Goal: Task Accomplishment & Management: Manage account settings

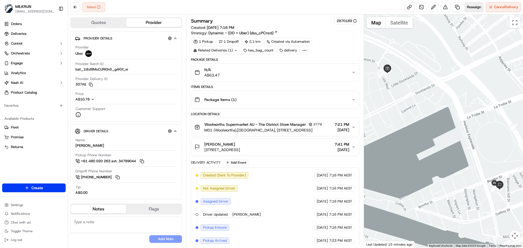
click at [473, 9] on span "Reassign" at bounding box center [474, 7] width 14 height 5
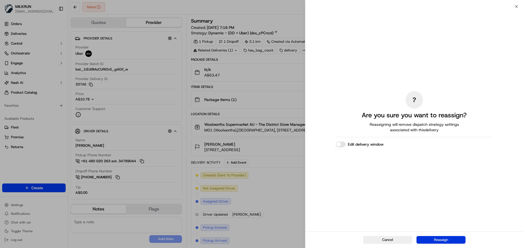
drag, startPoint x: 453, startPoint y: 240, endPoint x: 432, endPoint y: 226, distance: 25.4
click at [453, 240] on button "Reassign" at bounding box center [441, 240] width 49 height 8
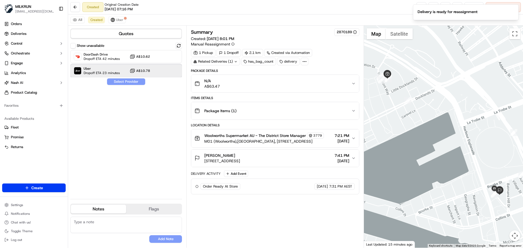
click at [112, 70] on span "Uber" at bounding box center [102, 68] width 36 height 4
click at [114, 81] on button "Assign Provider" at bounding box center [126, 81] width 39 height 7
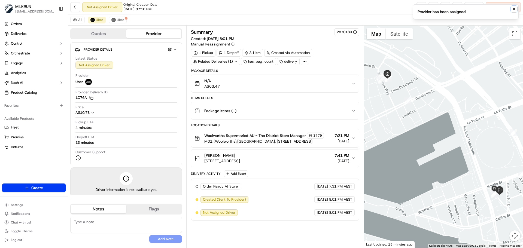
click at [515, 10] on icon "Notifications (F8)" at bounding box center [514, 9] width 2 height 2
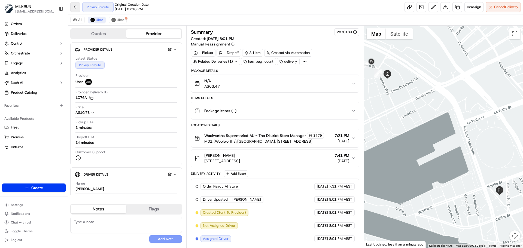
click at [77, 6] on button at bounding box center [75, 7] width 10 height 10
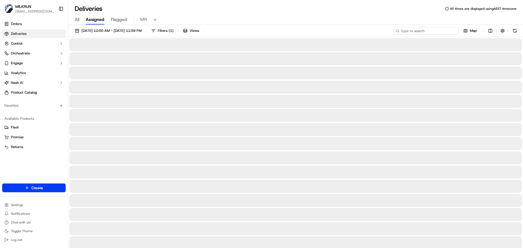
click at [429, 30] on input at bounding box center [425, 31] width 65 height 8
paste input "9c0bf30e-9760-4d35-a287-855aa5b48b9a"
type input "9c0bf30e-9760-4d35-a287-855aa5b48b9a"
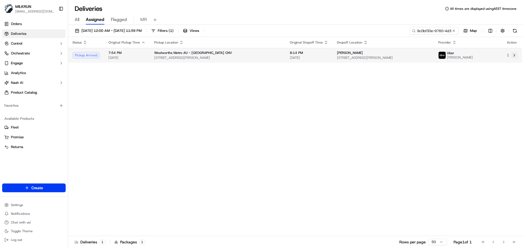
click at [516, 55] on button at bounding box center [514, 55] width 7 height 7
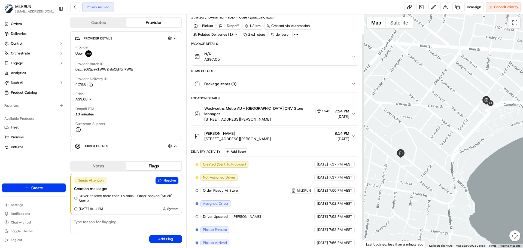
scroll to position [30, 0]
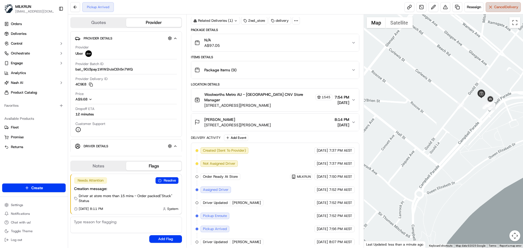
click at [514, 8] on span "Cancel Delivery" at bounding box center [506, 7] width 24 height 5
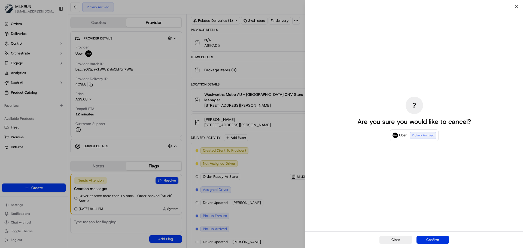
click at [434, 242] on button "Confirm" at bounding box center [433, 240] width 33 height 8
